Goal: Information Seeking & Learning: Understand process/instructions

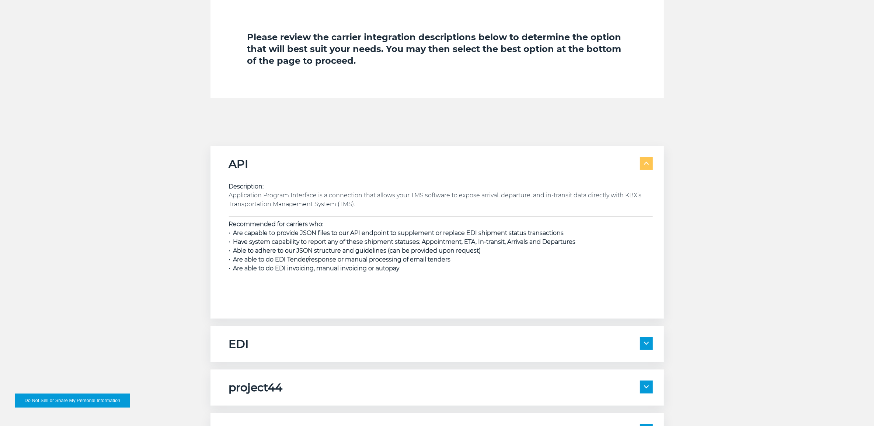
scroll to position [1106, 0]
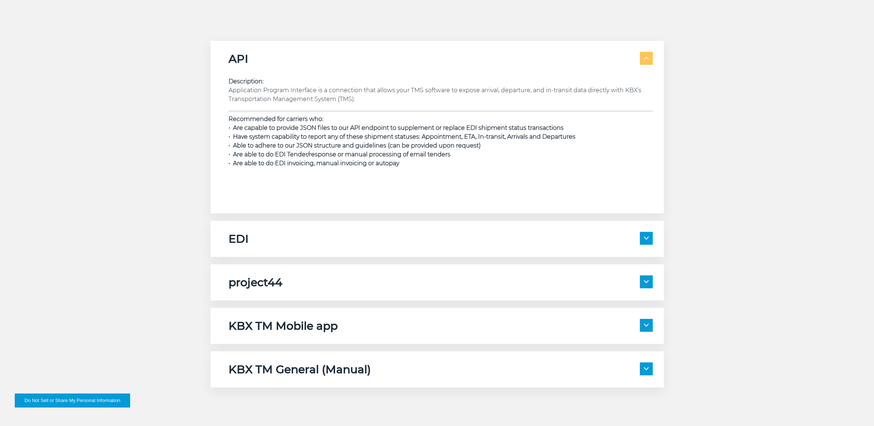
click at [643, 238] on span at bounding box center [646, 238] width 13 height 13
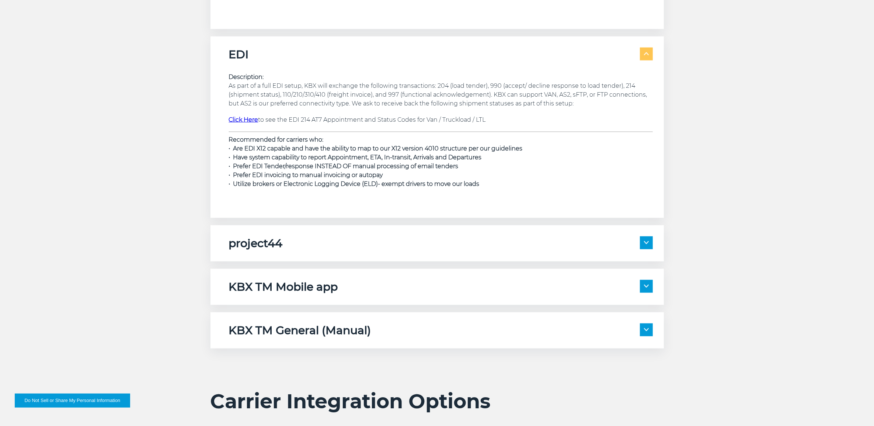
scroll to position [1244, 0]
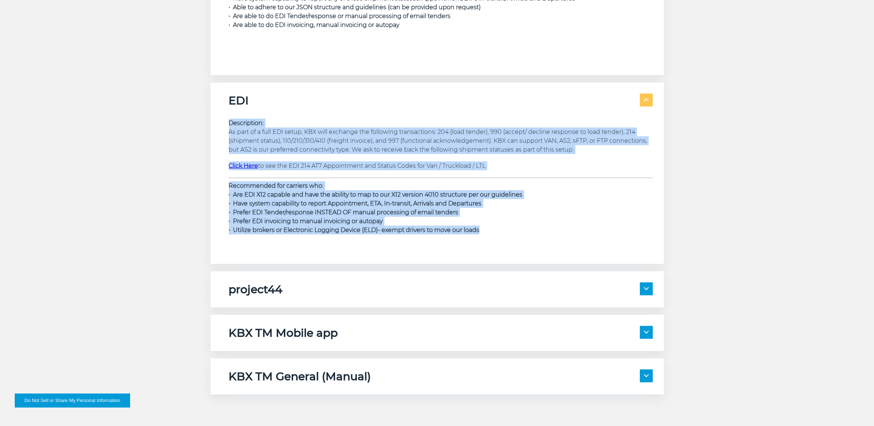
drag, startPoint x: 510, startPoint y: 236, endPoint x: 225, endPoint y: 124, distance: 305.8
click at [225, 124] on div "EDI Description: As part of a full EDI setup, KBX will exchange the following t…" at bounding box center [437, 173] width 453 height 181
copy div "Description: As part of a full EDI setup, KBX will exchange the following trans…"
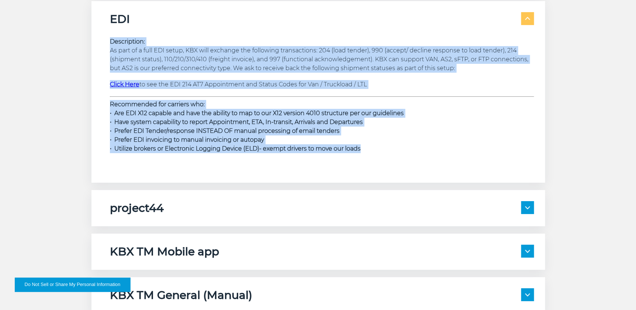
click at [377, 145] on p "Recommended for carriers who: • Are EDI X12 capable and have the ability to map…" at bounding box center [322, 126] width 424 height 53
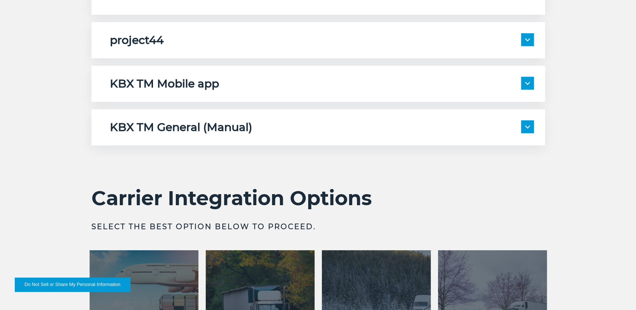
scroll to position [1613, 0]
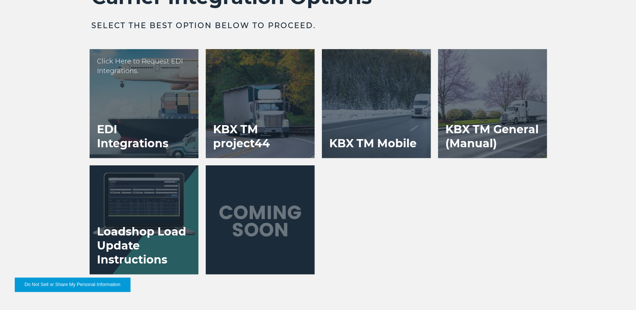
click at [182, 126] on h3 "EDI Integrations" at bounding box center [144, 136] width 109 height 43
